Goal: Information Seeking & Learning: Learn about a topic

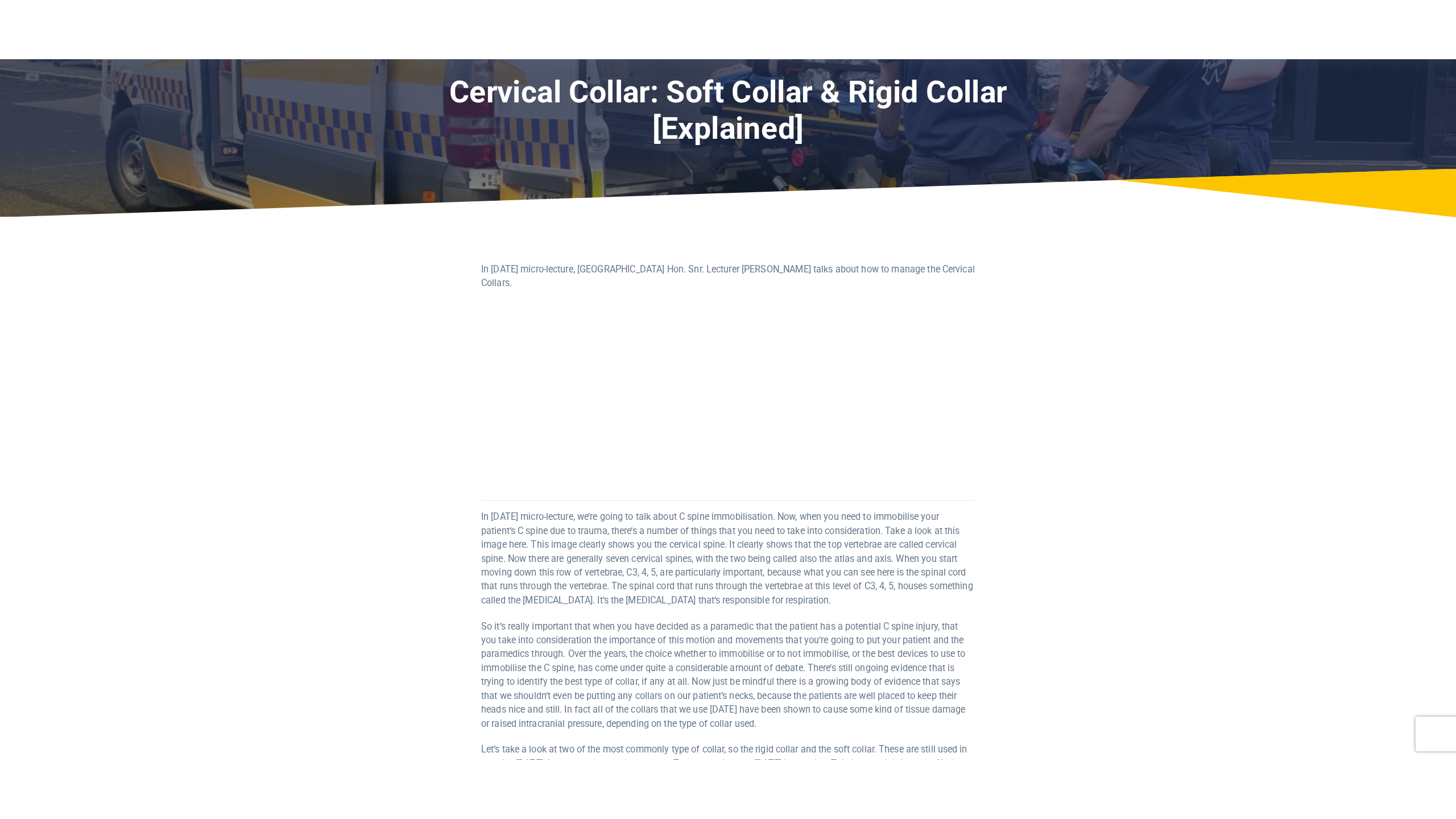
scroll to position [75, 0]
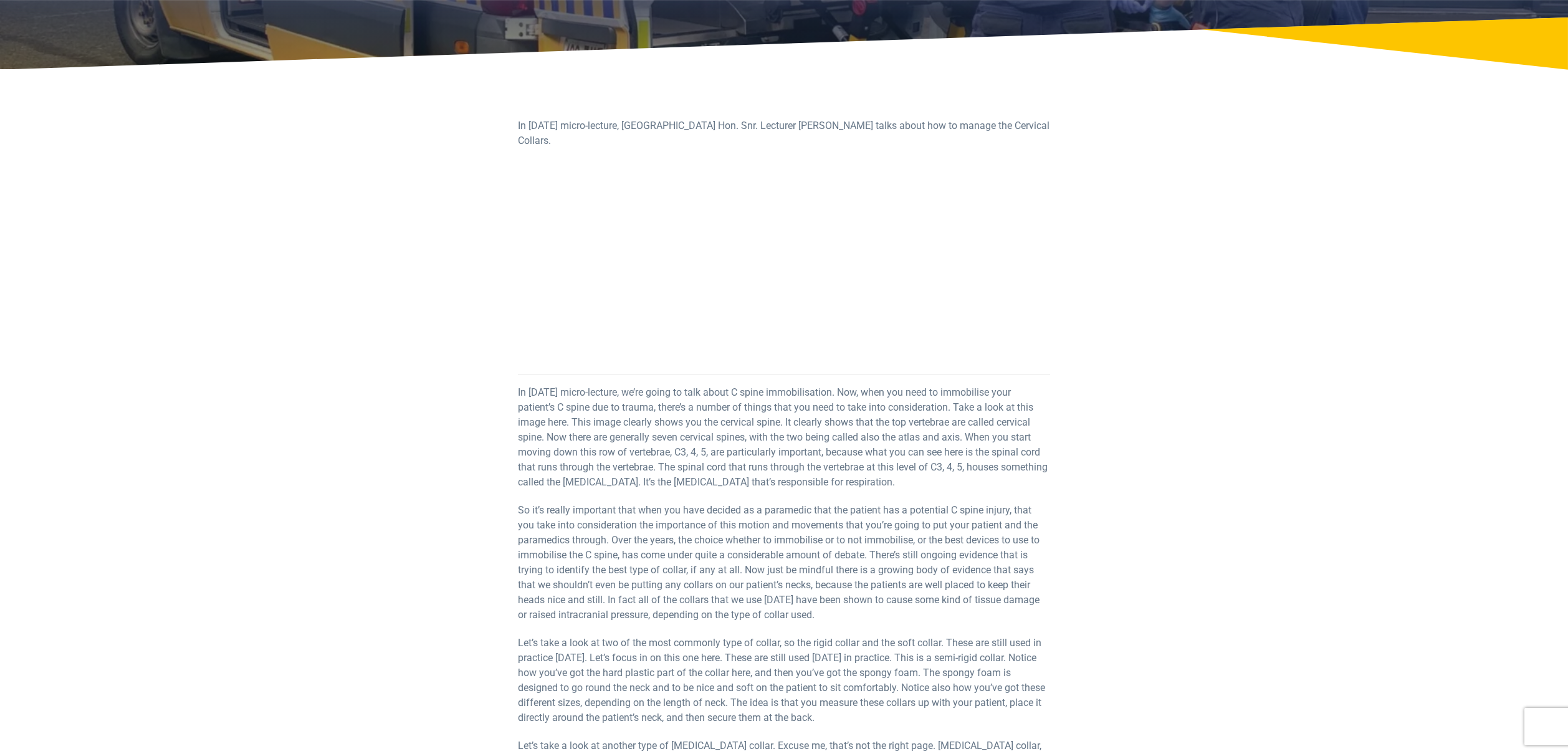
scroll to position [187, 0]
